Goal: Information Seeking & Learning: Learn about a topic

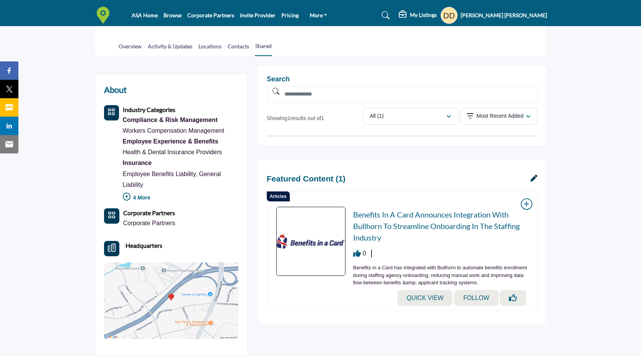
scroll to position [142, 0]
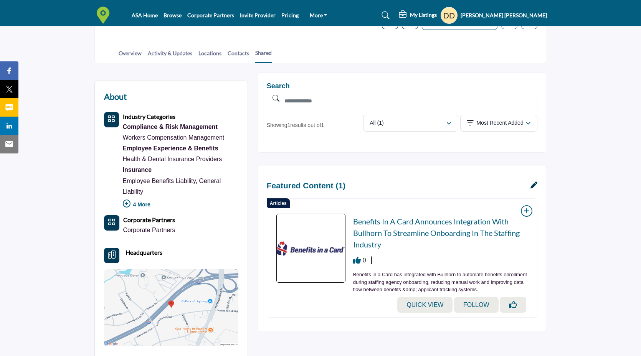
click at [363, 201] on div "Articles Benefits in a Card Announces Integration with Bullhorn to Streamline O…" at bounding box center [402, 257] width 271 height 119
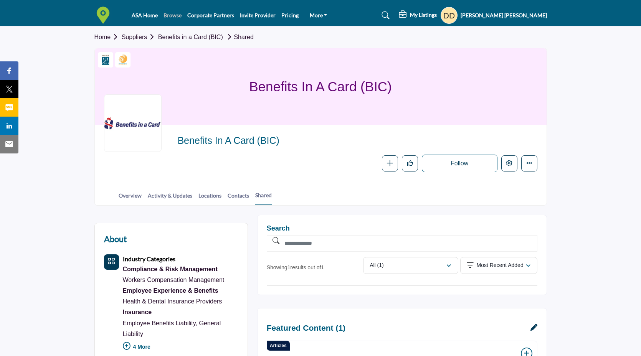
click at [165, 18] on link "Browse" at bounding box center [172, 15] width 18 height 7
